Goal: Task Accomplishment & Management: Use online tool/utility

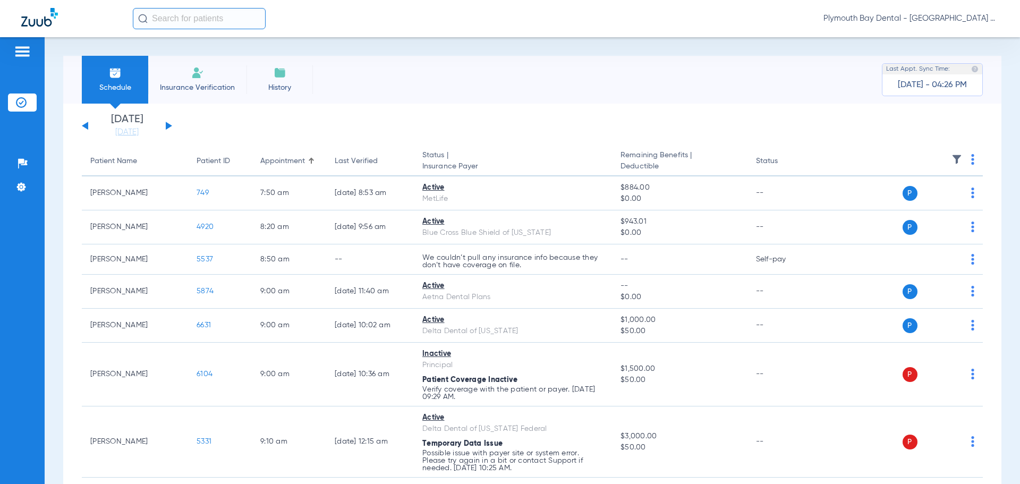
click at [170, 125] on button at bounding box center [169, 126] width 6 height 8
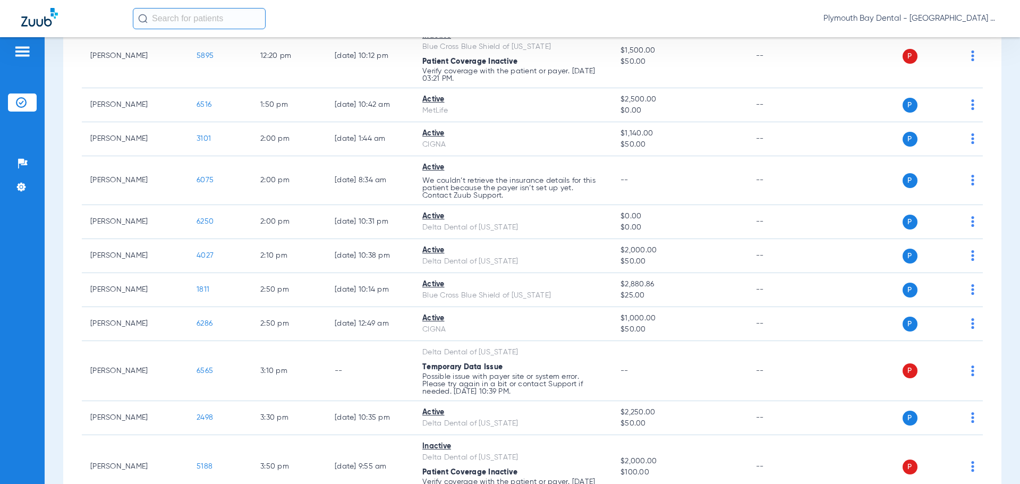
scroll to position [1116, 0]
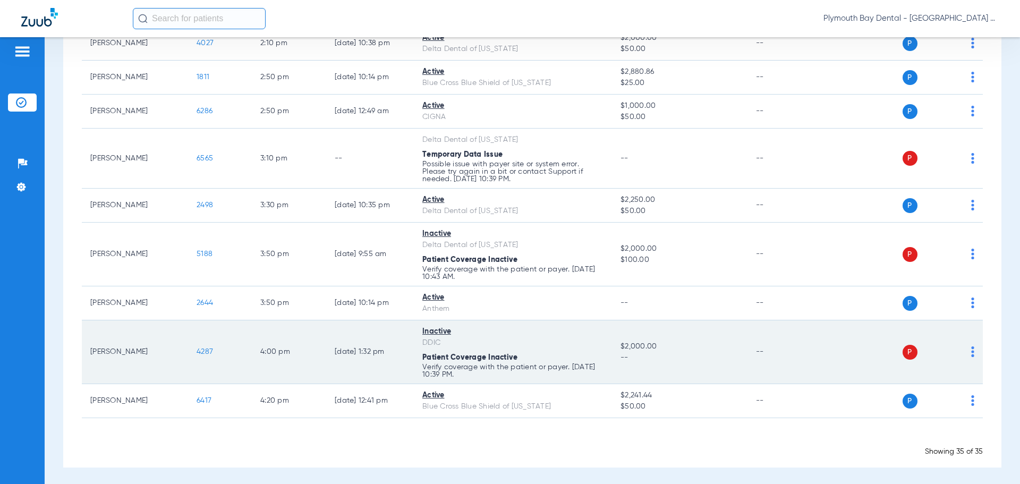
click at [204, 349] on span "4287" at bounding box center [205, 351] width 16 height 7
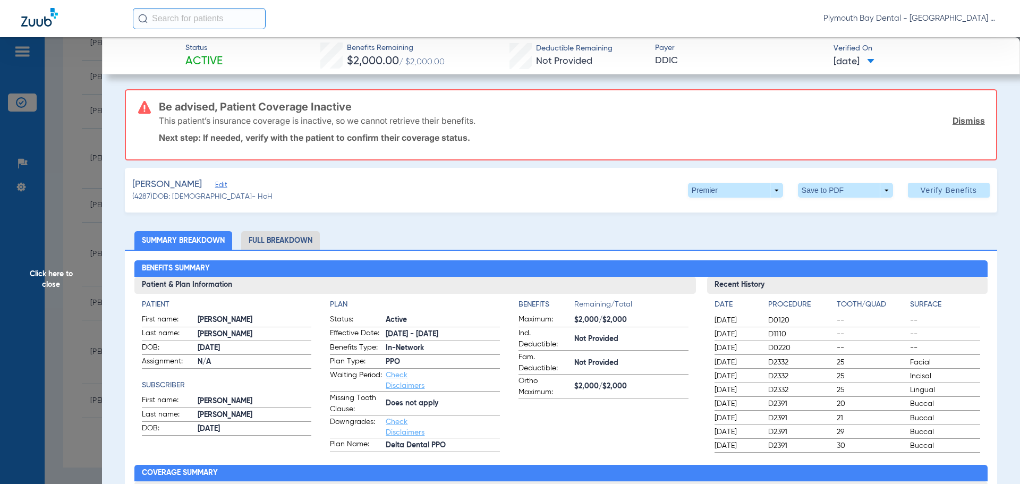
click at [956, 119] on link "Dismiss" at bounding box center [969, 120] width 32 height 11
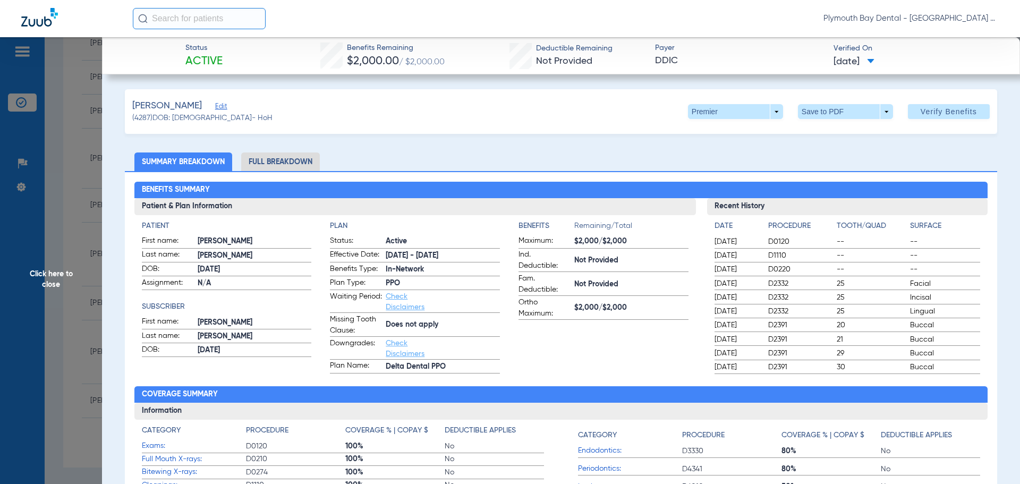
click at [217, 105] on span "Edit" at bounding box center [220, 108] width 10 height 10
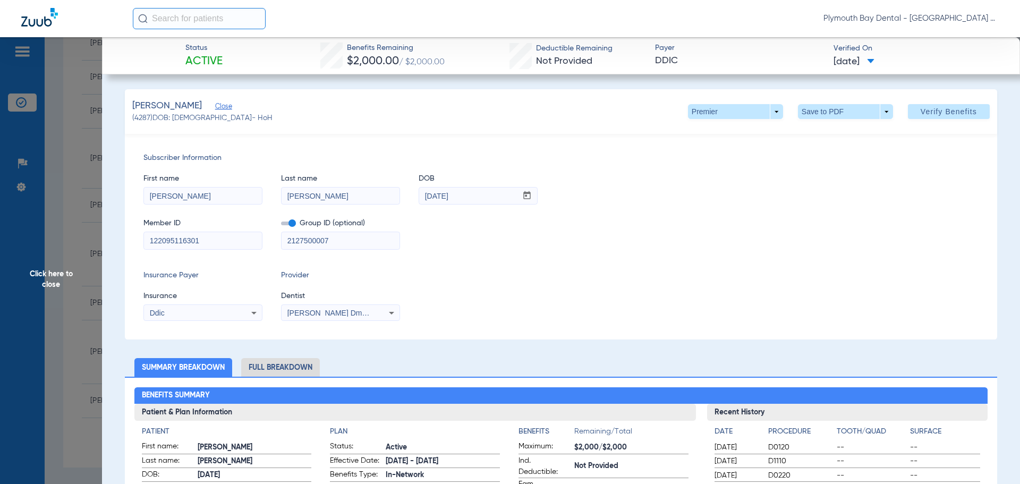
drag, startPoint x: 209, startPoint y: 243, endPoint x: 0, endPoint y: 234, distance: 209.1
click at [82, 457] on app-side-panel-drawer "Click here to close Status Active Benefits Remaining $2,000.00 / $2,000.00 Dedu…" at bounding box center [82, 457] width 0 height 0
type input "VTX960921280"
drag, startPoint x: 345, startPoint y: 235, endPoint x: 0, endPoint y: 233, distance: 344.9
click at [82, 457] on app-side-panel-drawer "Click here to close Status Active Benefits Remaining $2,000.00 / $2,000.00 Dedu…" at bounding box center [82, 457] width 0 height 0
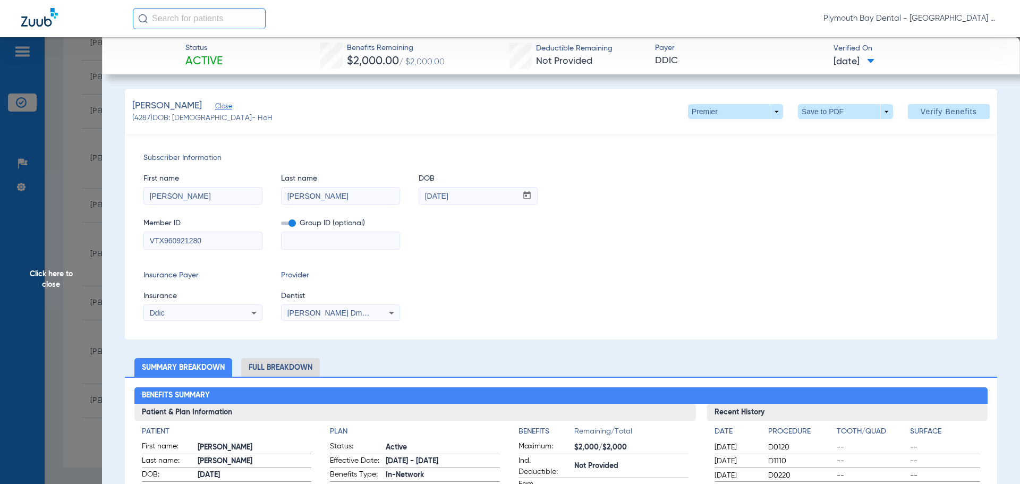
click at [285, 222] on span at bounding box center [288, 224] width 15 height 4
click at [281, 225] on input "checkbox" at bounding box center [281, 225] width 0 height 0
click at [252, 311] on icon at bounding box center [254, 313] width 13 height 13
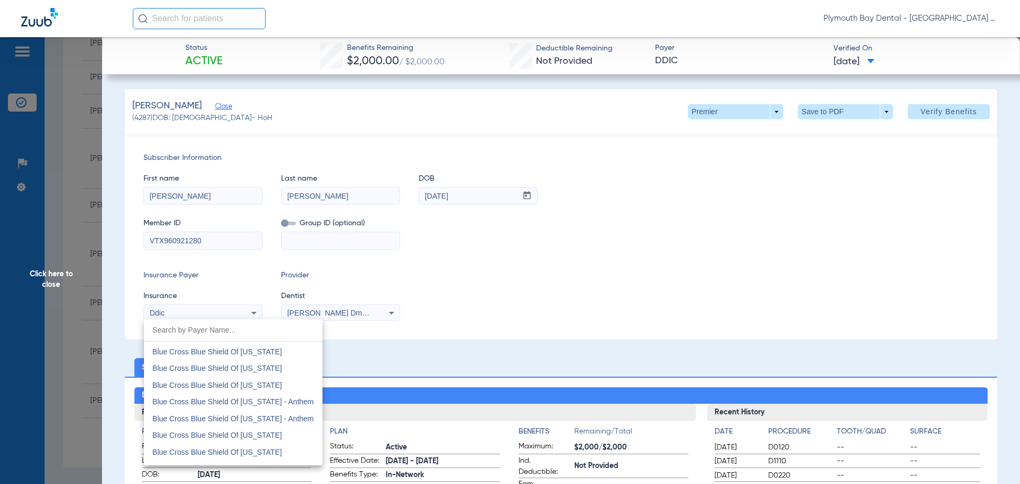
scroll to position [1000, 0]
click at [261, 402] on span "Blue Cross Blue Shield Of [US_STATE]" at bounding box center [218, 405] width 130 height 9
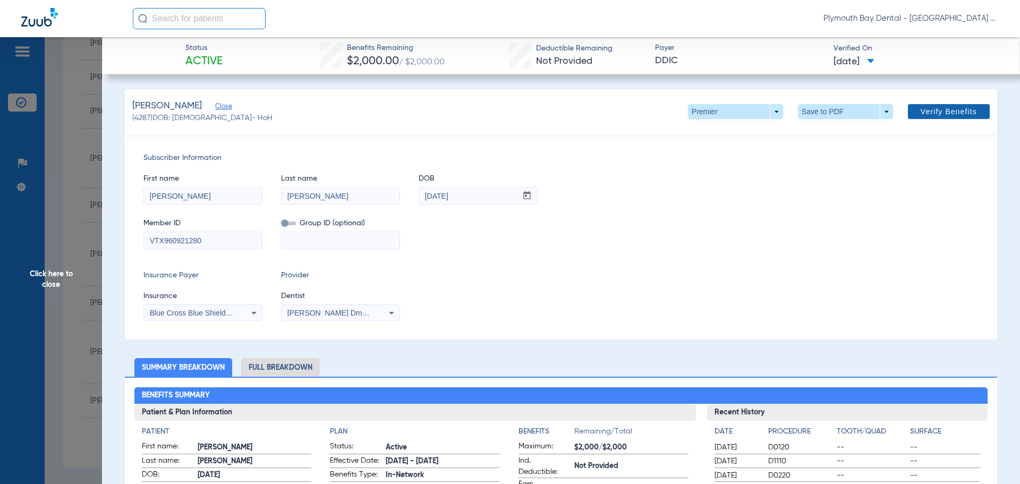
click at [922, 107] on span "Verify Benefits" at bounding box center [949, 111] width 56 height 9
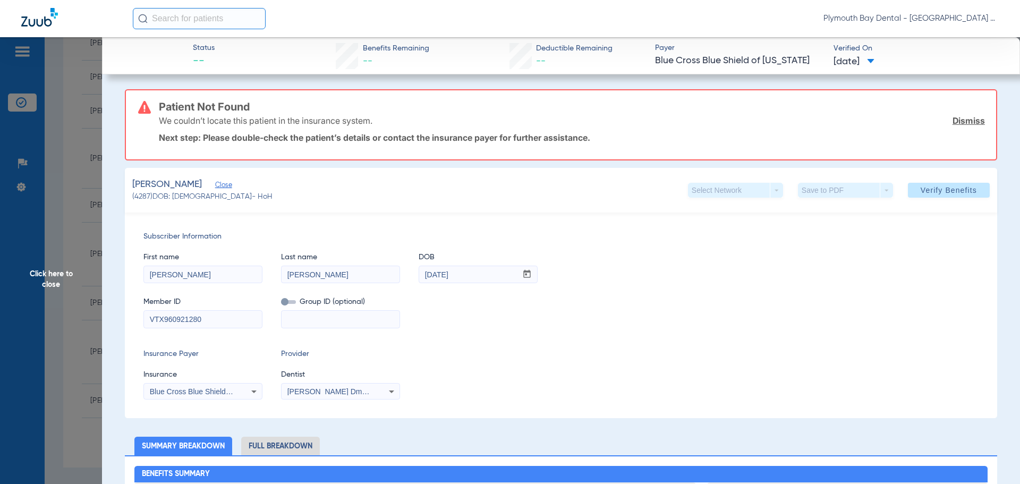
drag, startPoint x: 951, startPoint y: 118, endPoint x: 591, endPoint y: 106, distance: 361.1
click at [953, 118] on link "Dismiss" at bounding box center [969, 120] width 32 height 11
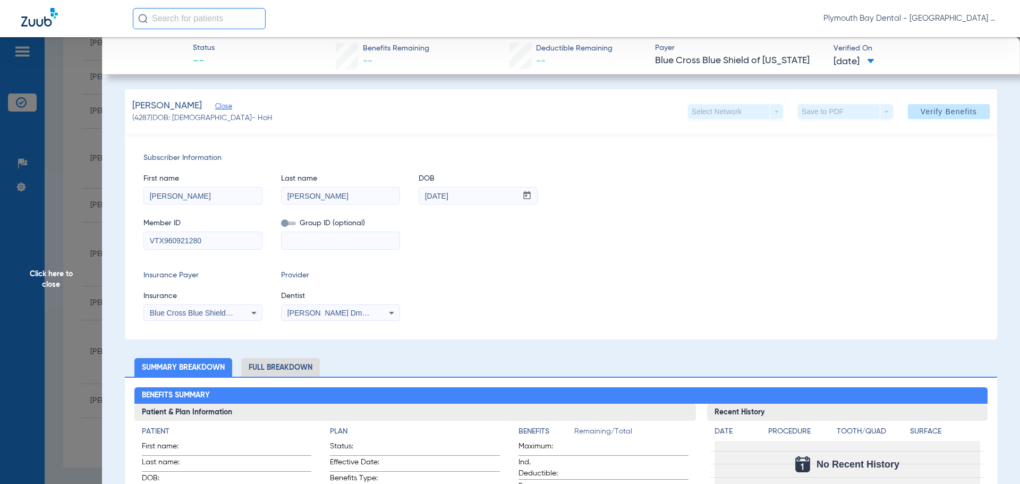
click at [256, 313] on icon at bounding box center [254, 313] width 13 height 13
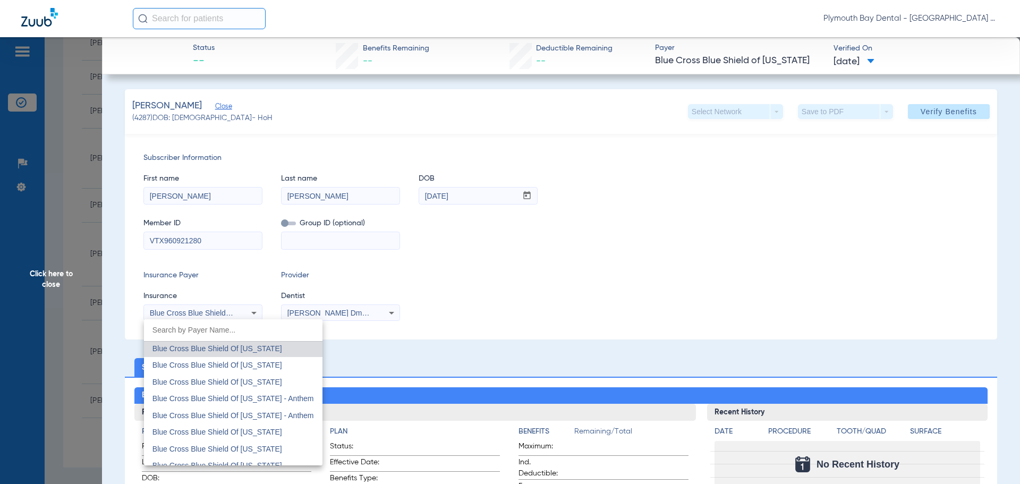
scroll to position [1003, 0]
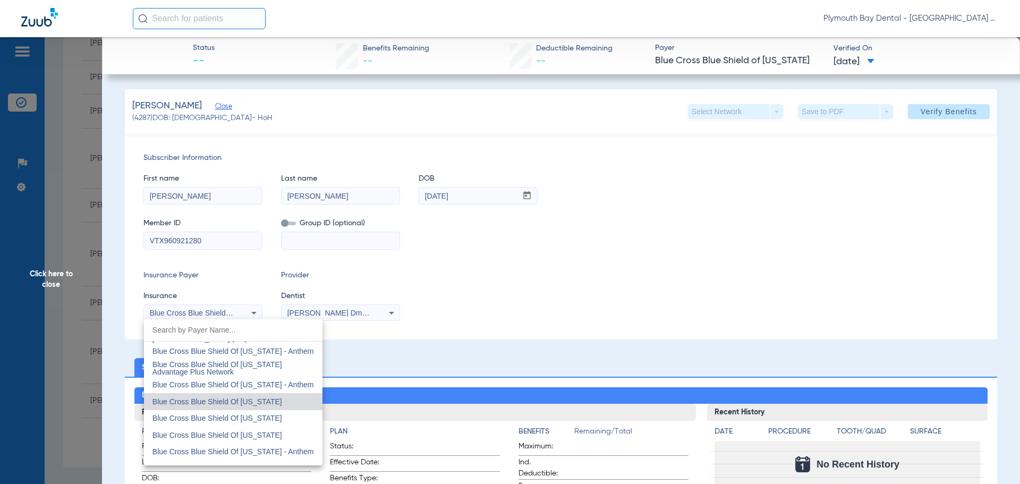
click at [535, 222] on div at bounding box center [510, 242] width 1020 height 484
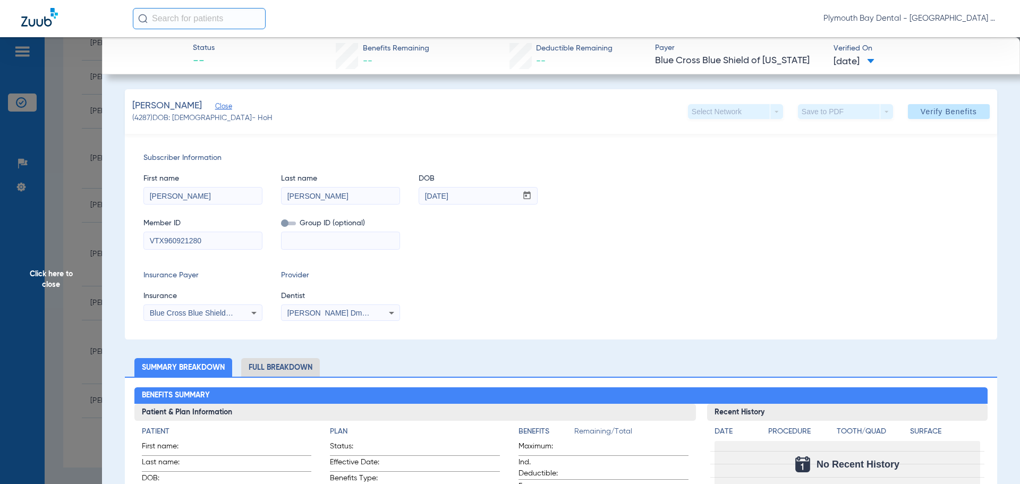
drag, startPoint x: 164, startPoint y: 240, endPoint x: 123, endPoint y: 237, distance: 40.5
type input "960921280"
click at [528, 243] on div "Member ID 960921280 Group ID (optional)" at bounding box center [562, 228] width 836 height 41
click at [956, 113] on span "Verify Benefits" at bounding box center [949, 111] width 56 height 9
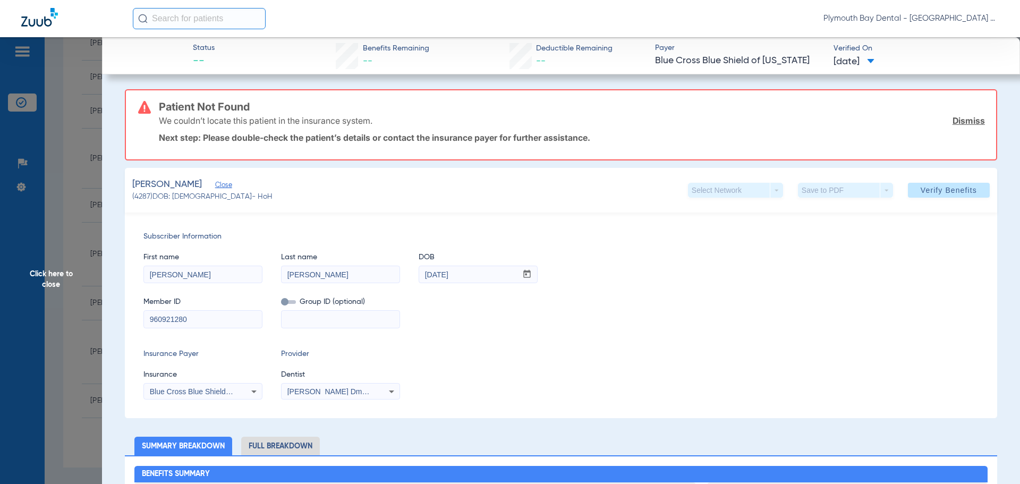
click at [967, 121] on link "Dismiss" at bounding box center [969, 120] width 32 height 11
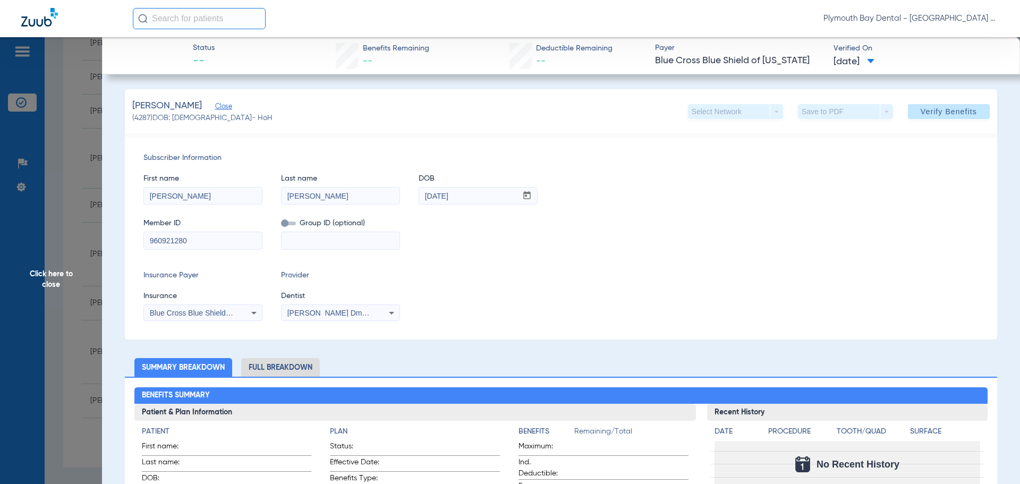
click at [83, 125] on span "Click here to close" at bounding box center [51, 279] width 102 height 484
